Goal: Transaction & Acquisition: Obtain resource

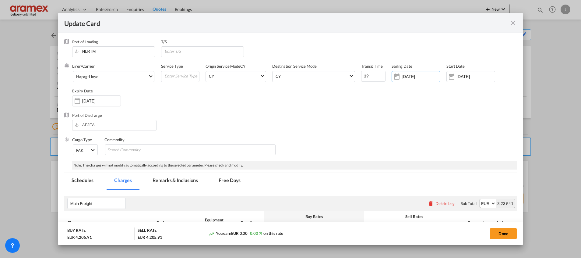
scroll to position [137, 0]
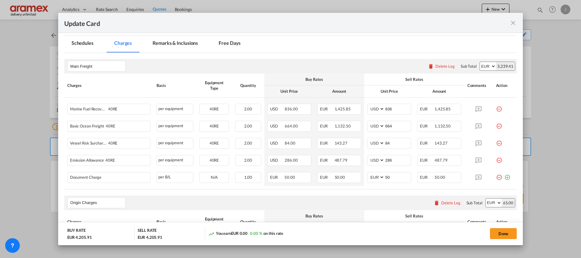
click at [515, 23] on md-icon "icon-close fg-AAA8AD m-0 pointer" at bounding box center [513, 22] width 7 height 7
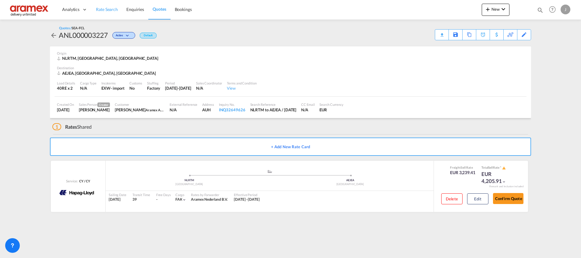
click at [106, 11] on span "Rate Search" at bounding box center [107, 9] width 22 height 5
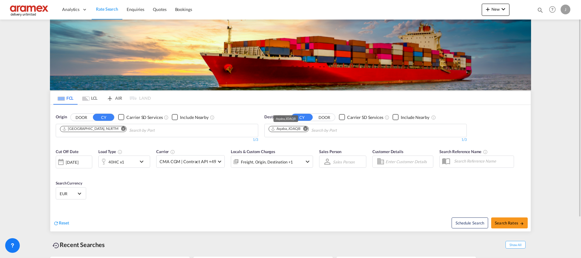
click at [293, 131] on div "Aqaba, JOAQB" at bounding box center [286, 128] width 30 height 5
click at [302, 127] on button "Remove" at bounding box center [303, 129] width 9 height 6
paste input "Mersin"
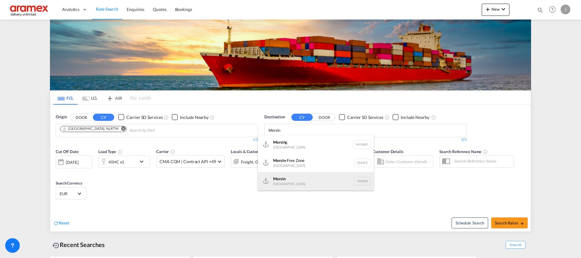
type input "Mersin"
click at [291, 178] on div "Mersin [GEOGRAPHIC_DATA] TRMER" at bounding box center [316, 181] width 116 height 18
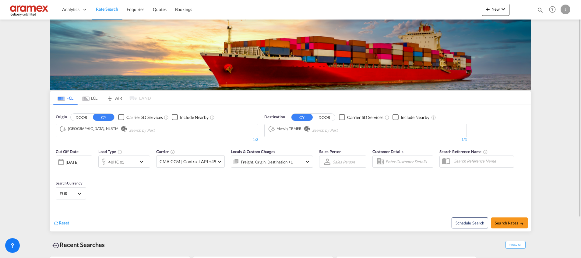
click at [121, 128] on md-icon "Remove" at bounding box center [123, 128] width 5 height 5
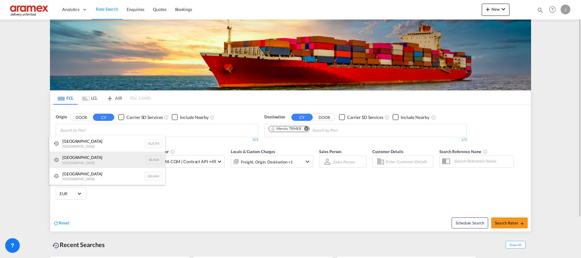
click at [79, 160] on div "Antwerp [GEOGRAPHIC_DATA] BEANR" at bounding box center [107, 159] width 116 height 16
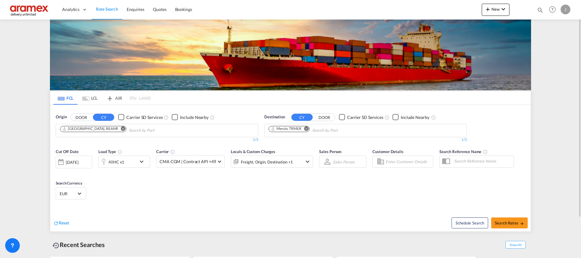
drag, startPoint x: 255, startPoint y: 200, endPoint x: 190, endPoint y: 175, distance: 69.9
click at [139, 162] on md-icon "icon-chevron-down" at bounding box center [143, 161] width 10 height 7
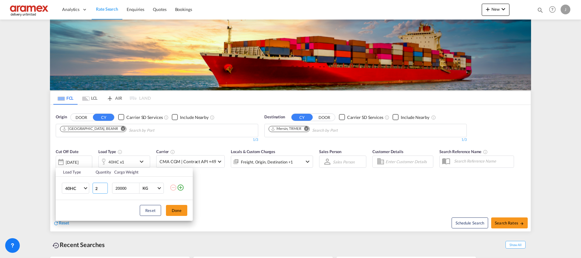
type input "2"
click at [104, 187] on input "2" at bounding box center [100, 187] width 15 height 11
click at [181, 211] on button "Done" at bounding box center [176, 210] width 21 height 11
